Goal: Task Accomplishment & Management: Complete application form

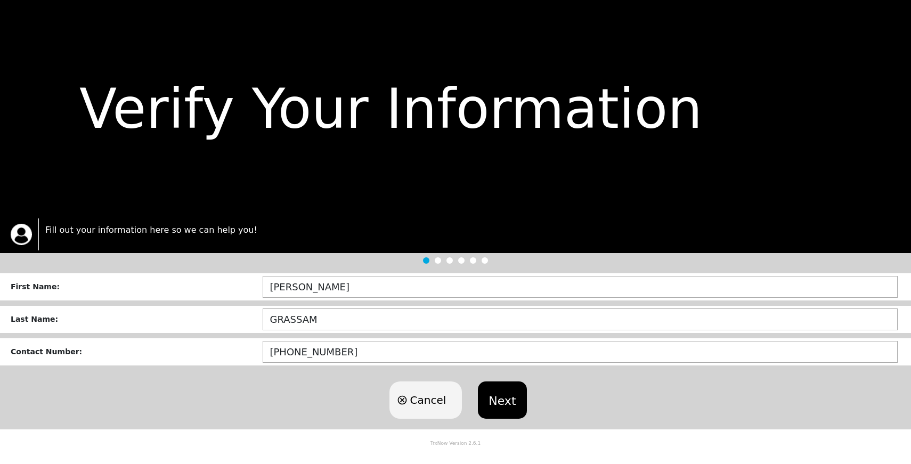
click at [501, 401] on button "Next" at bounding box center [502, 399] width 48 height 37
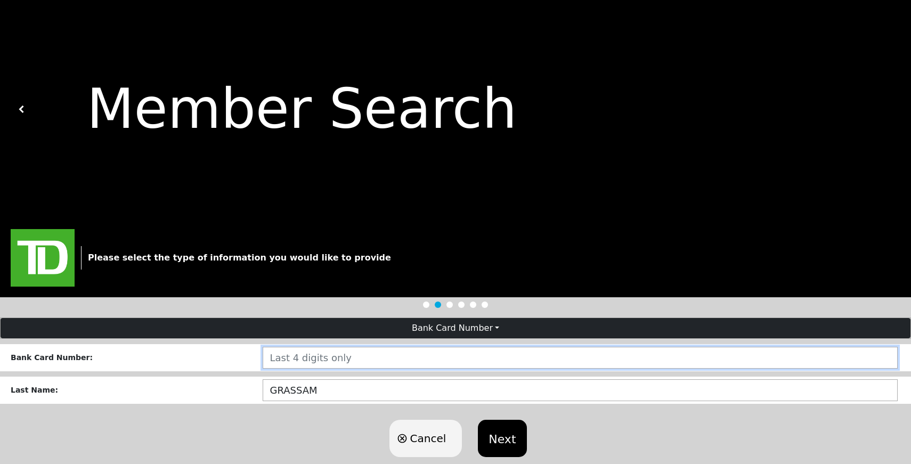
click at [295, 357] on input "number" at bounding box center [580, 358] width 635 height 22
type input "1384"
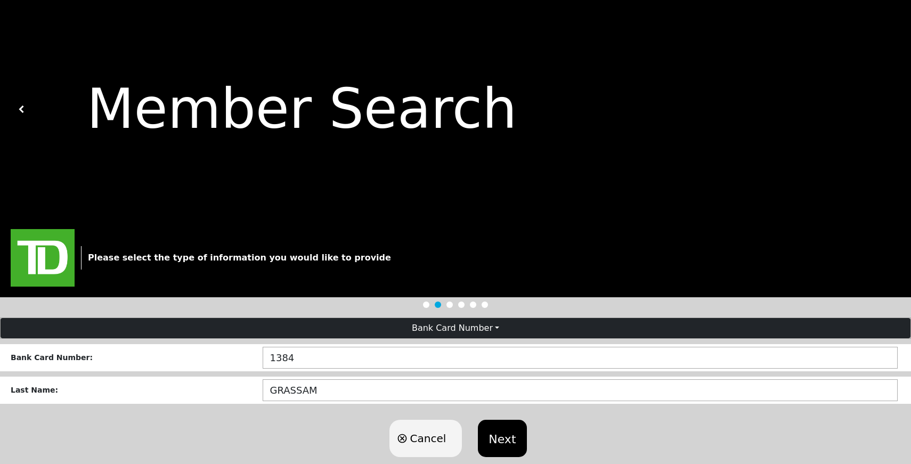
click at [567, 428] on div "Cancel Next" at bounding box center [455, 438] width 911 height 59
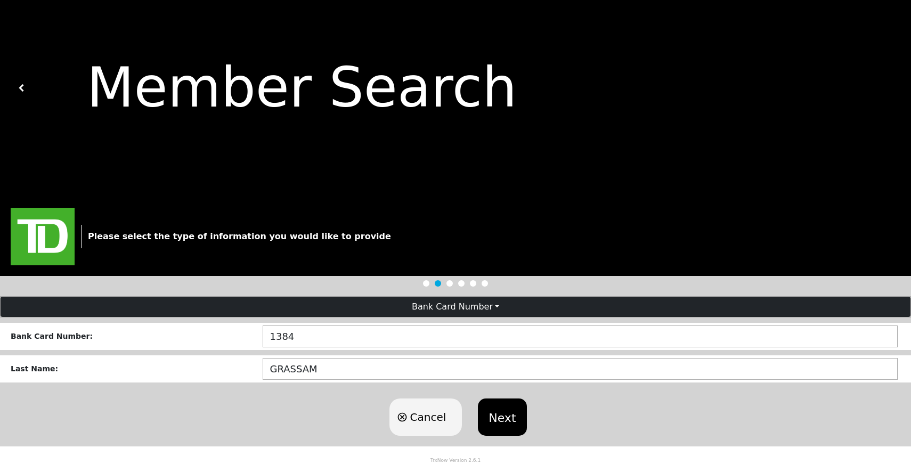
click at [500, 413] on button "Next" at bounding box center [502, 416] width 48 height 37
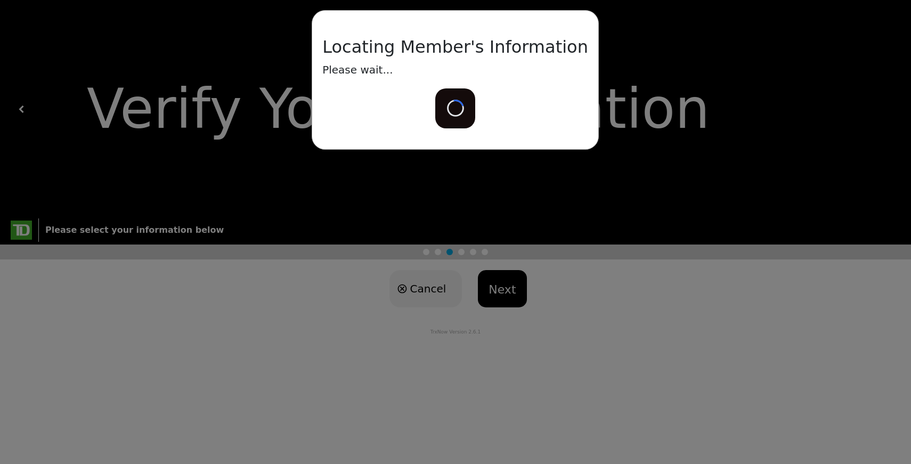
scroll to position [0, 0]
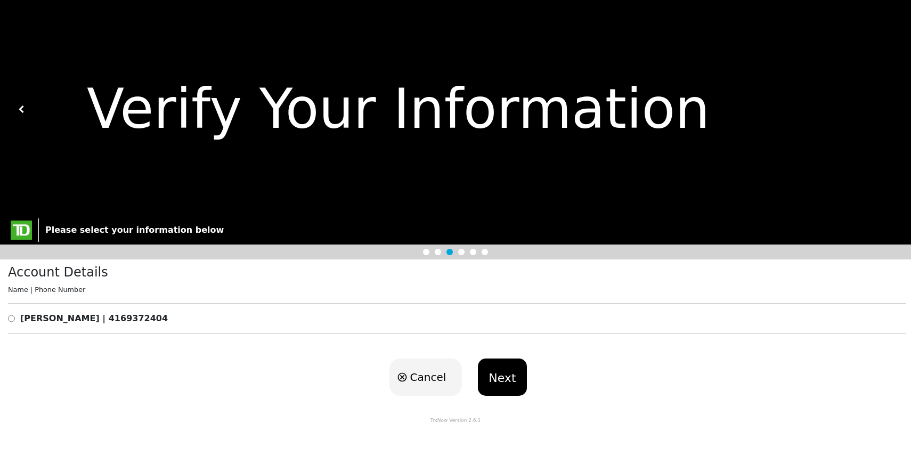
click at [143, 322] on b "[PERSON_NAME] | 4169372404" at bounding box center [94, 318] width 148 height 10
click at [14, 319] on div "[PERSON_NAME] | 4169372404" at bounding box center [456, 318] width 897 height 13
click at [12, 318] on input "radio" at bounding box center [11, 318] width 7 height 13
radio input "true"
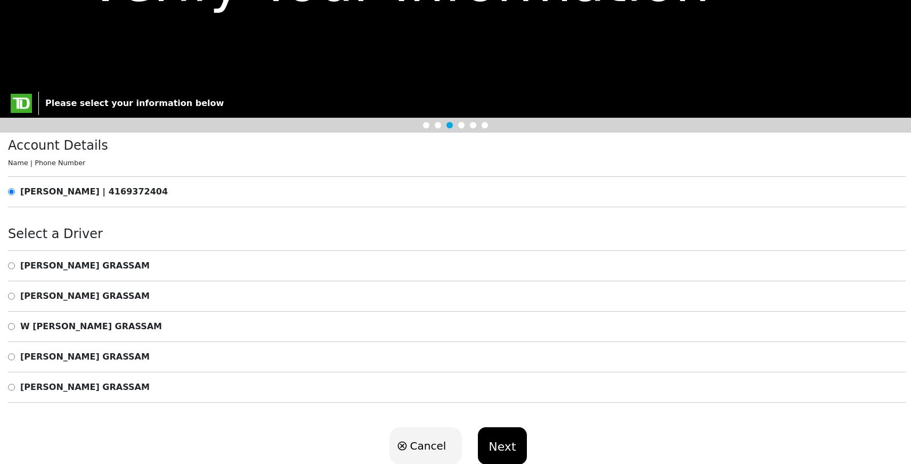
scroll to position [143, 0]
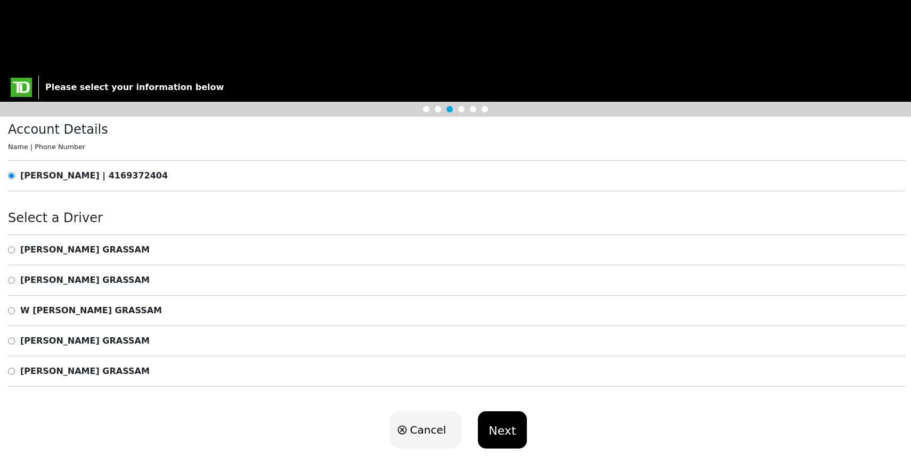
click at [43, 310] on b "W [PERSON_NAME]" at bounding box center [91, 310] width 142 height 10
click at [10, 313] on input "radio" at bounding box center [11, 310] width 7 height 13
radio input "true"
click at [500, 423] on button "Next" at bounding box center [502, 429] width 48 height 37
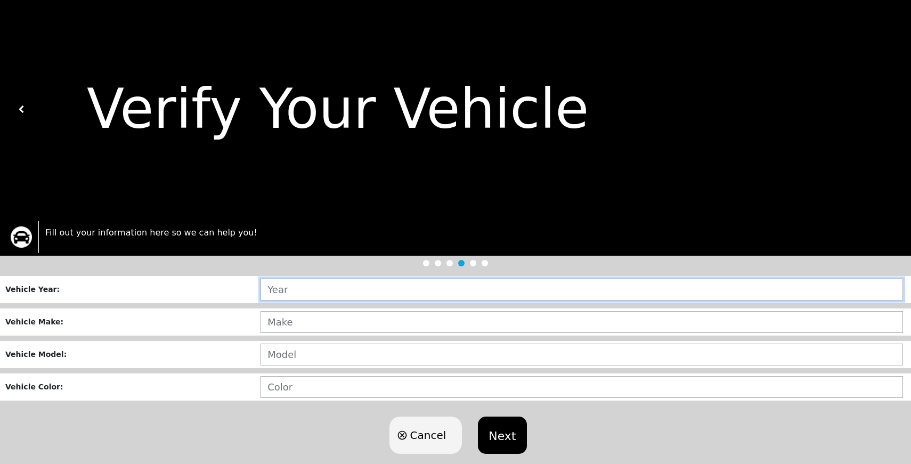
click at [342, 294] on input "text" at bounding box center [581, 290] width 642 height 22
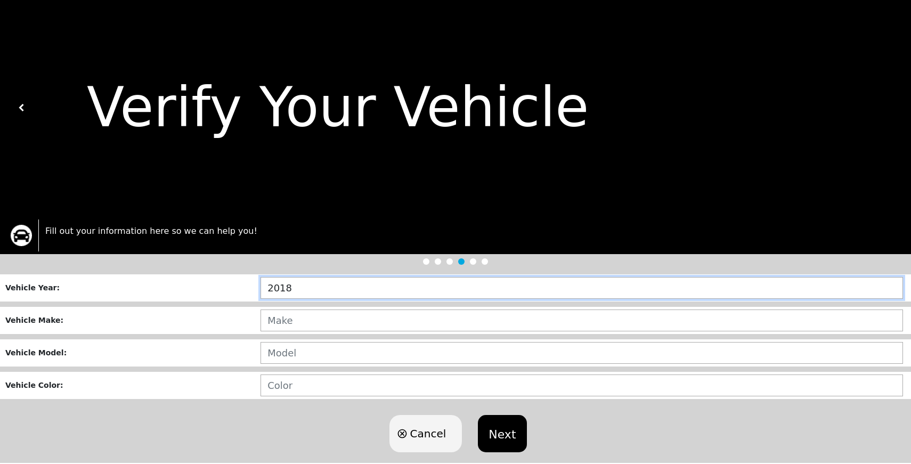
type input "2018"
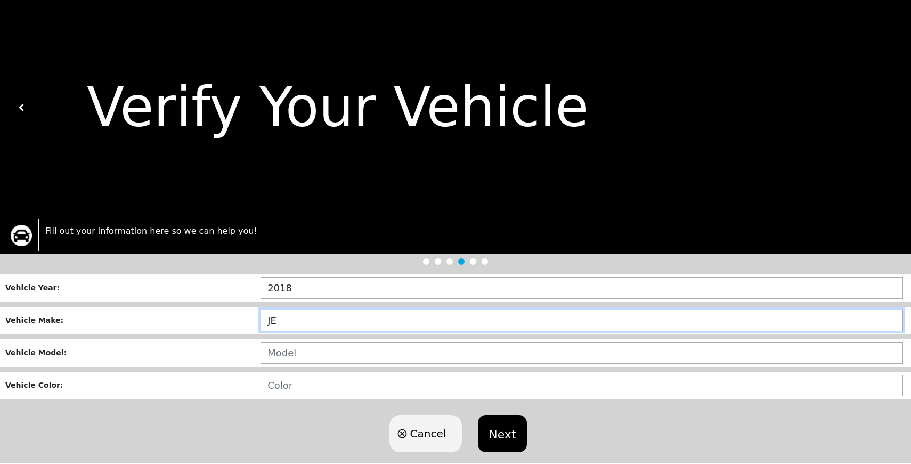
type input "J"
type input "DODGE"
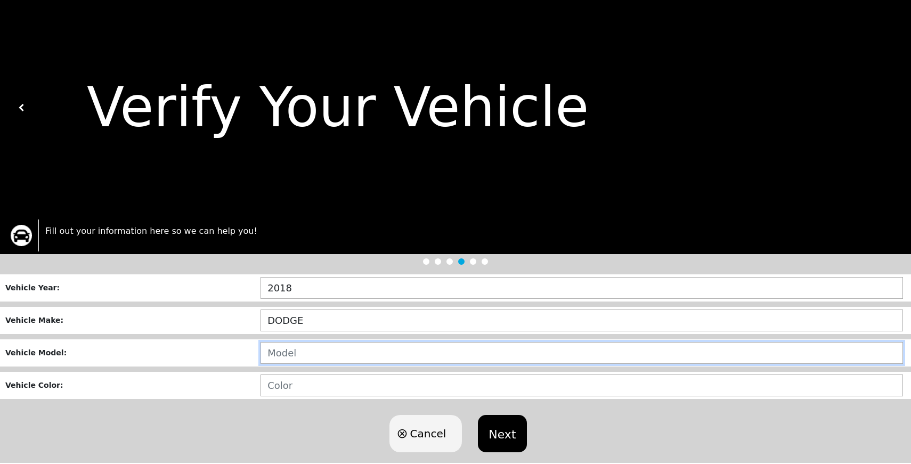
type input "E"
type input "RAM 1500"
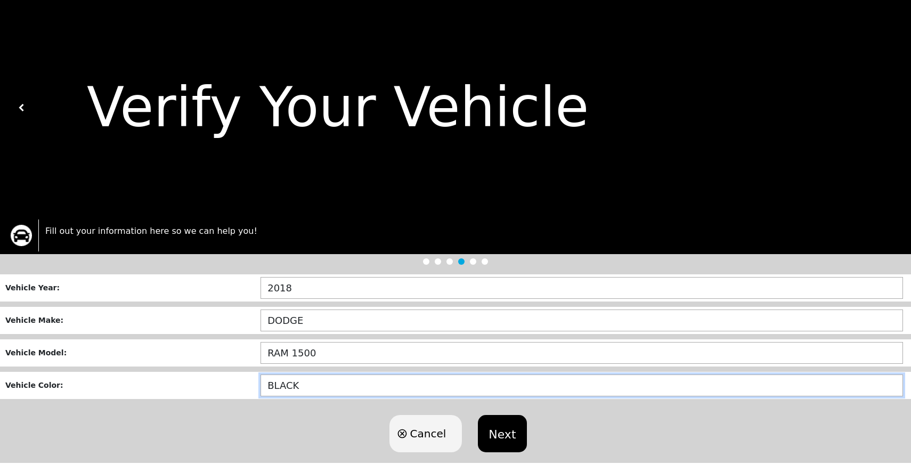
type input "BLACK"
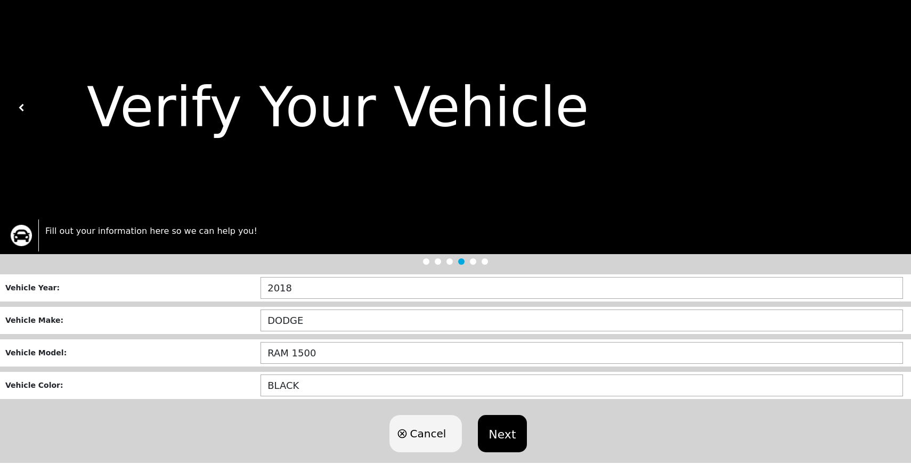
click at [496, 437] on button "Next" at bounding box center [502, 433] width 48 height 37
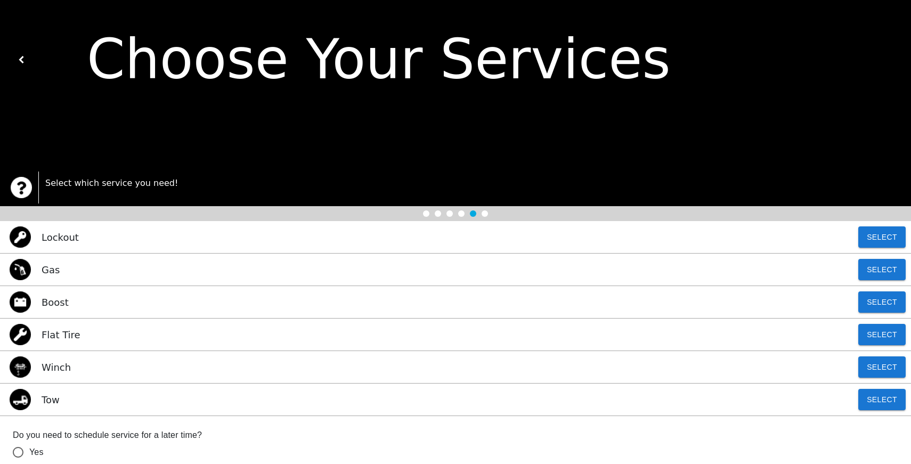
scroll to position [67, 0]
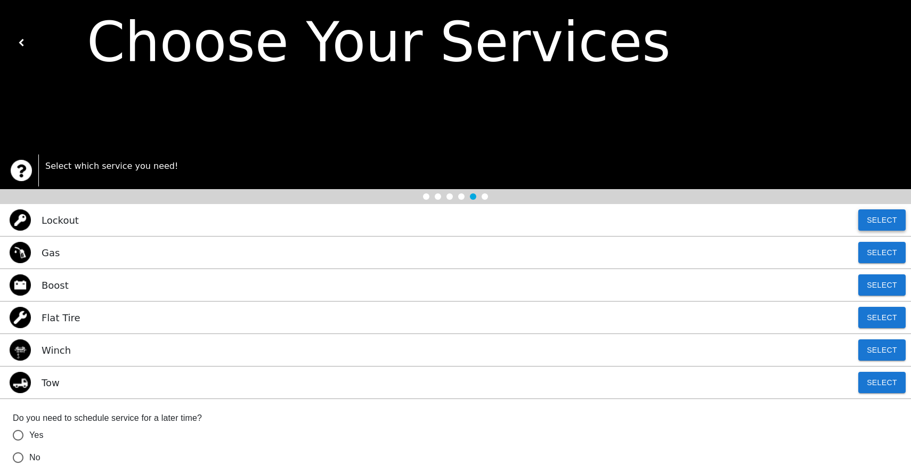
click at [888, 218] on button "Select" at bounding box center [881, 219] width 47 height 21
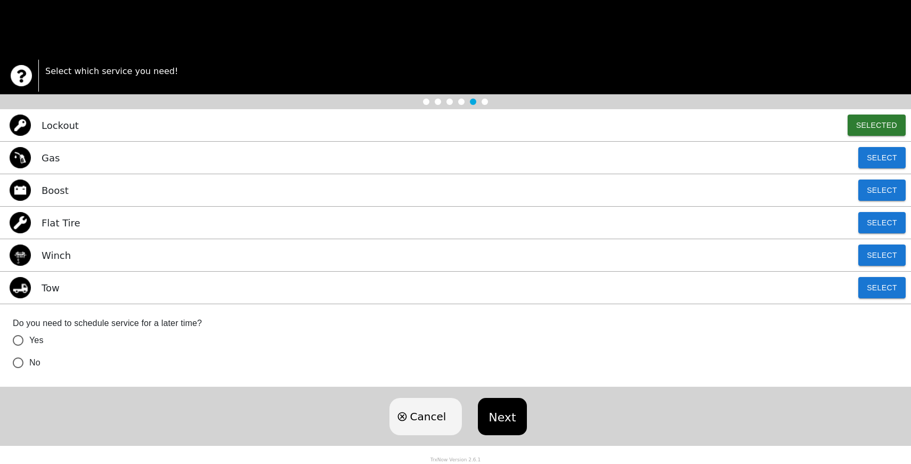
click at [32, 364] on span "No" at bounding box center [34, 362] width 11 height 13
click at [29, 364] on input "No" at bounding box center [18, 363] width 22 height 22
radio input "true"
click at [503, 415] on button "Next" at bounding box center [502, 416] width 48 height 37
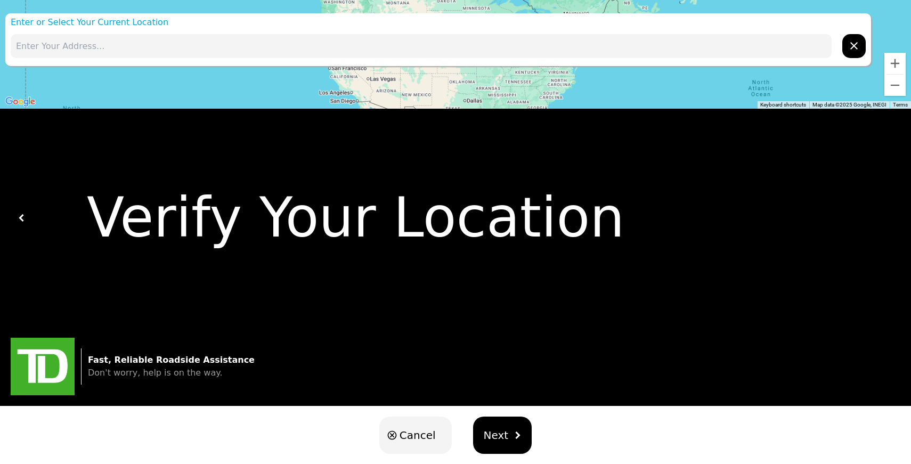
click at [327, 51] on div "Loading user experience Powered by TrxNow" at bounding box center [455, 41] width 885 height 47
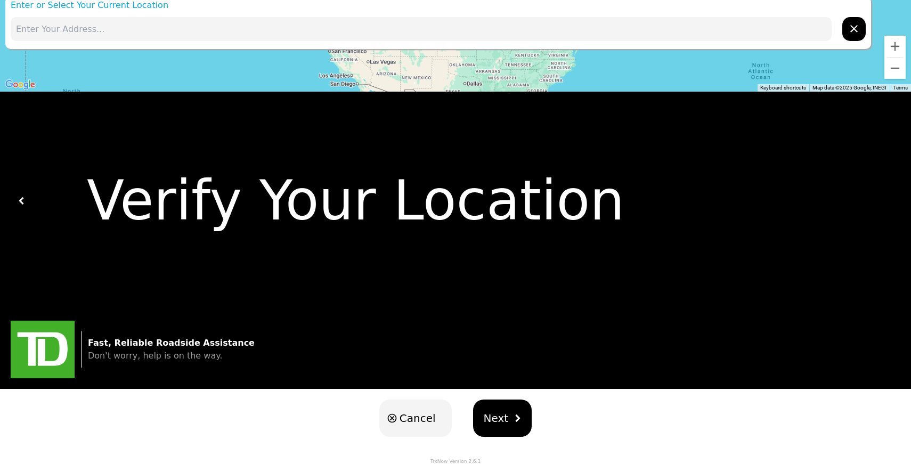
scroll to position [18, 0]
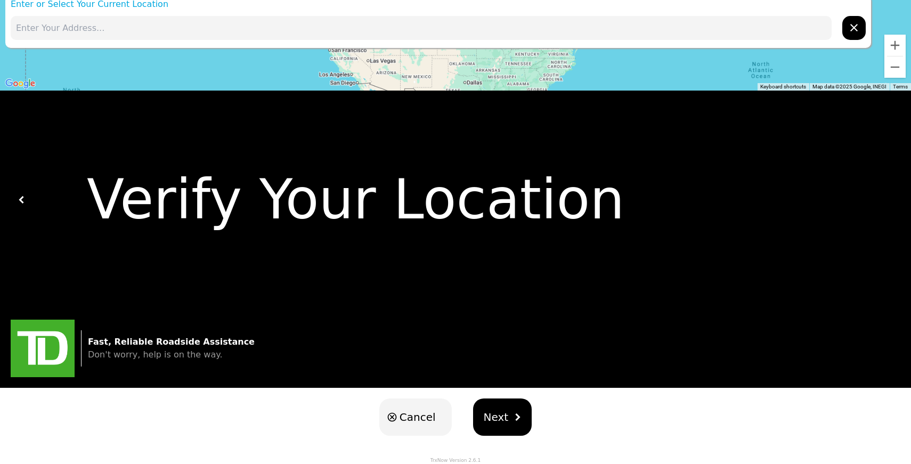
click at [317, 29] on div "Loading user experience Powered by TrxNow" at bounding box center [455, 41] width 885 height 47
click at [114, 34] on div "Loading user experience Powered by TrxNow" at bounding box center [455, 41] width 885 height 47
click at [258, 189] on div "Verify Your Location" at bounding box center [459, 200] width 867 height 82
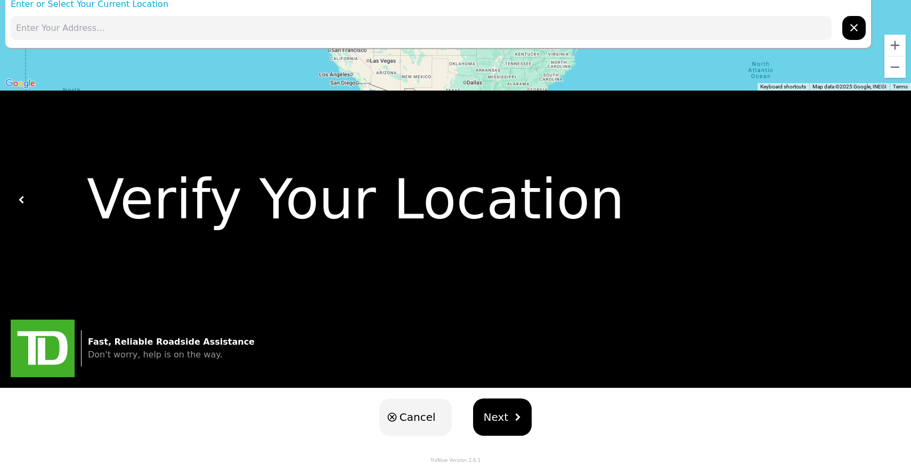
scroll to position [0, 0]
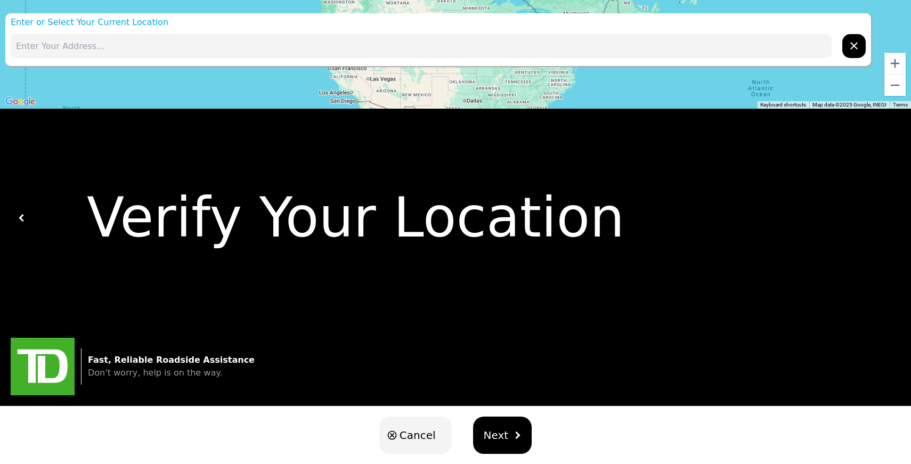
click at [854, 46] on div "Loading user experience Powered by TrxNow" at bounding box center [455, 41] width 885 height 47
click at [287, 46] on div "Loading user experience Powered by TrxNow" at bounding box center [455, 41] width 885 height 47
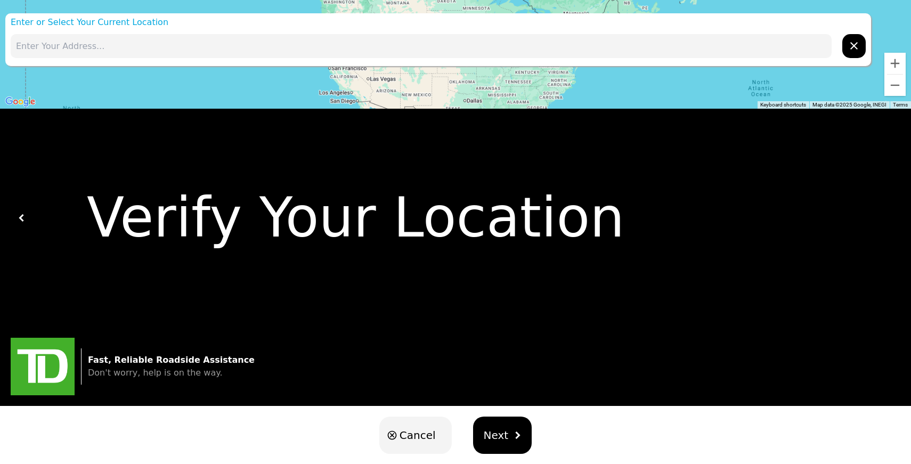
click at [503, 427] on span "Next" at bounding box center [496, 435] width 25 height 16
click at [502, 428] on span "Next" at bounding box center [496, 435] width 25 height 16
click at [492, 439] on span "Next" at bounding box center [496, 435] width 25 height 16
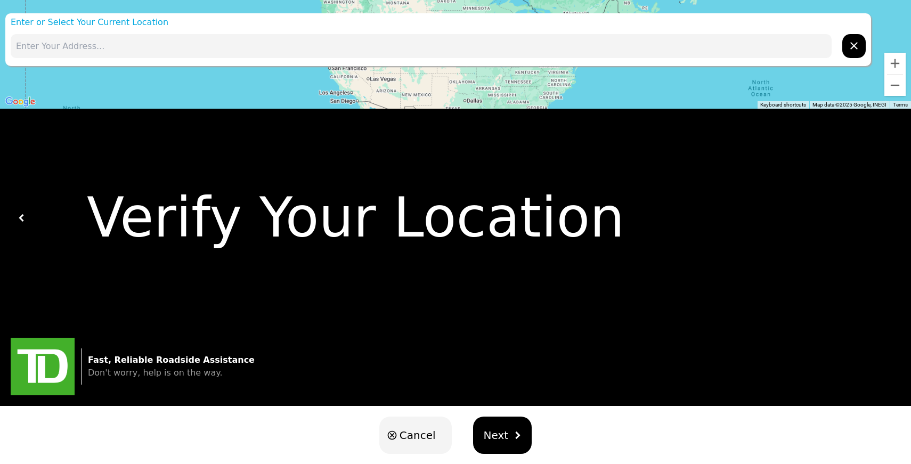
click at [895, 64] on div "Loading user experience Powered by TrxNow" at bounding box center [455, 41] width 885 height 47
click at [898, 208] on div "Verify Your Location" at bounding box center [455, 218] width 911 height 218
click at [852, 51] on div "Loading user experience Powered by TrxNow" at bounding box center [455, 41] width 885 height 47
click at [717, 48] on div "Loading user experience Powered by TrxNow" at bounding box center [455, 41] width 885 height 47
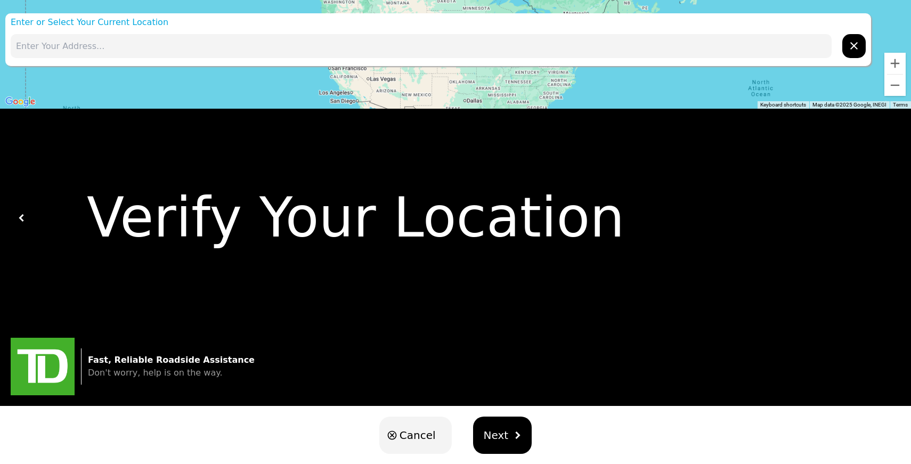
click at [717, 48] on div "Loading user experience Powered by TrxNow" at bounding box center [455, 41] width 885 height 47
click at [344, 51] on div "Loading user experience Powered by TrxNow" at bounding box center [455, 41] width 885 height 47
click at [287, 218] on div "Verify Your Location" at bounding box center [459, 218] width 867 height 82
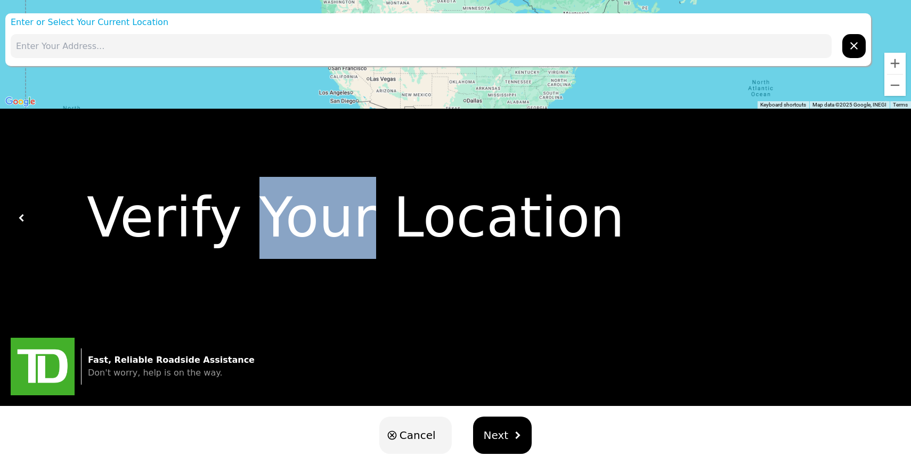
click at [287, 218] on div "Verify Your Location" at bounding box center [459, 218] width 867 height 82
